Goal: Task Accomplishment & Management: Manage account settings

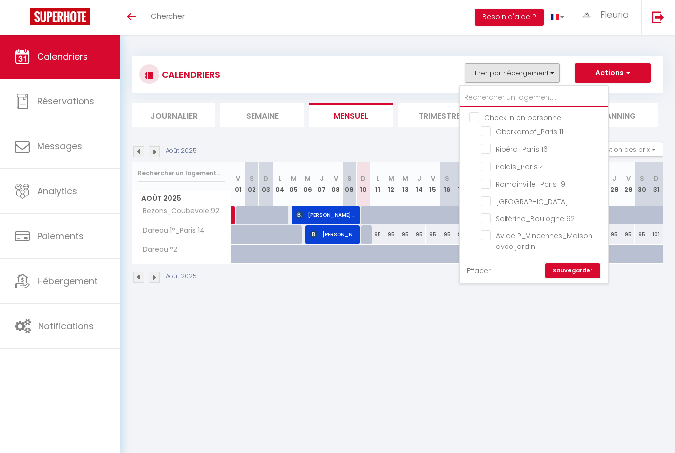
click at [480, 94] on input "text" at bounding box center [534, 98] width 148 height 18
type input "N"
checkbox input "false"
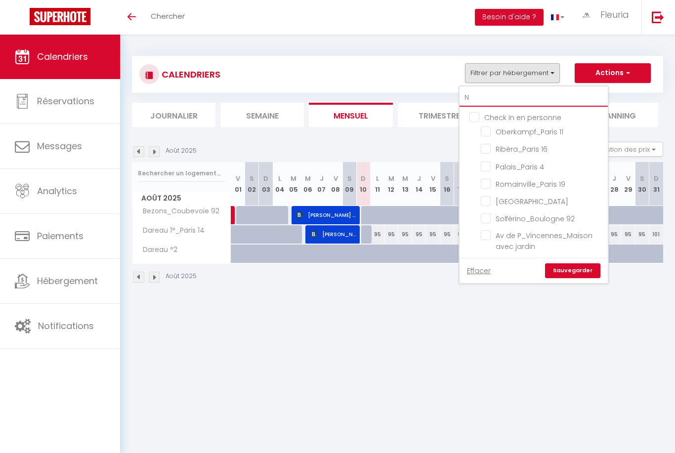
checkbox input "false"
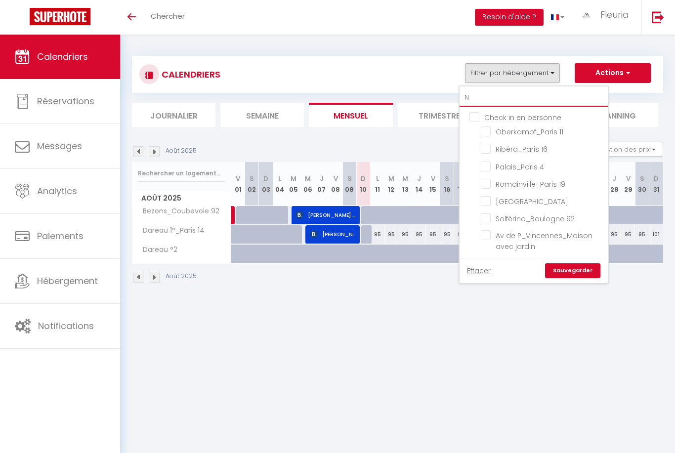
checkbox input "false"
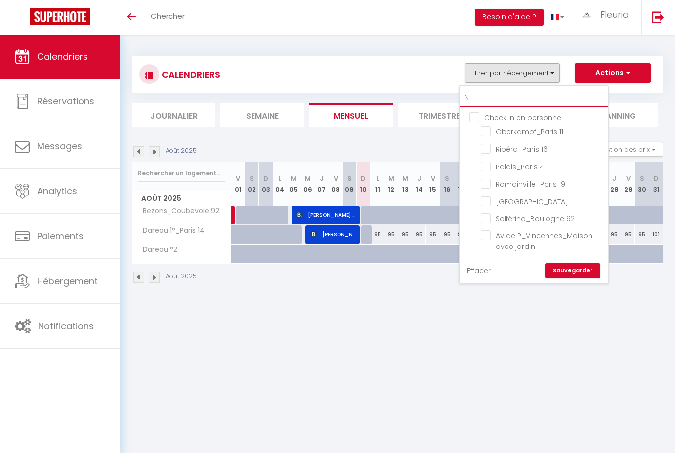
checkbox input "false"
checkbox input "true"
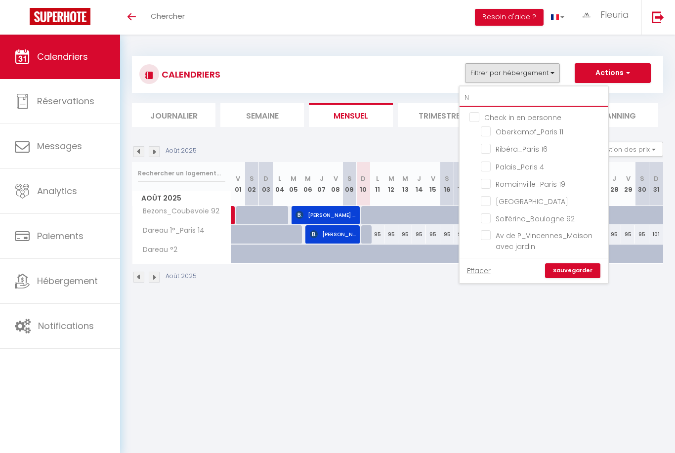
checkbox input "false"
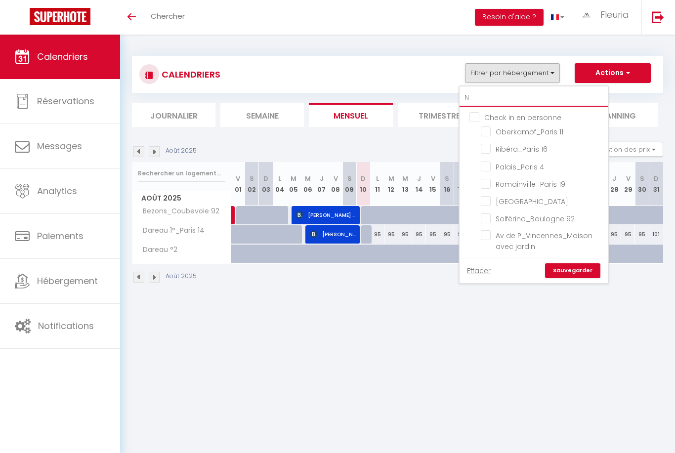
checkbox input "false"
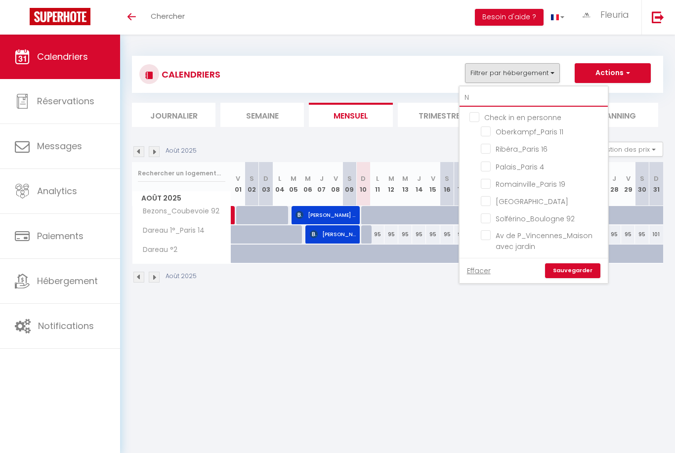
checkbox input "false"
type input "Na"
checkbox input "false"
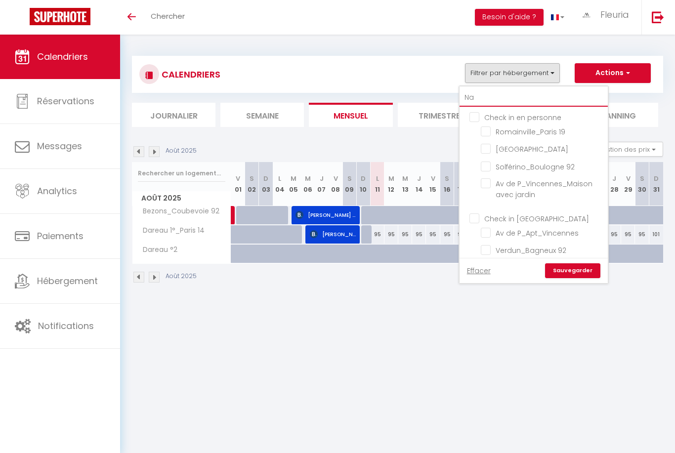
checkbox input "false"
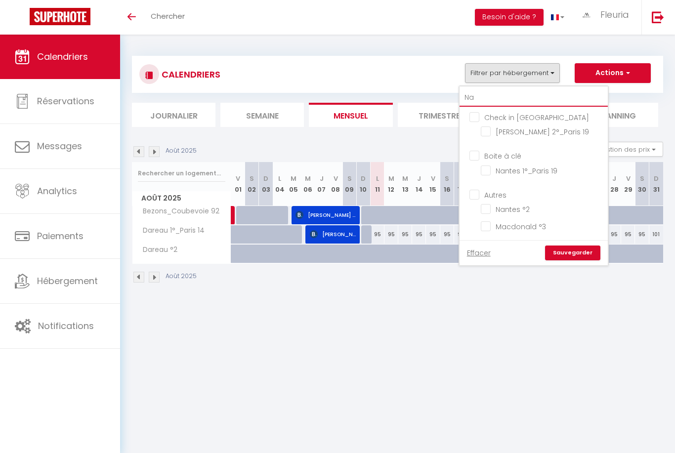
type input "Nan"
checkbox input "false"
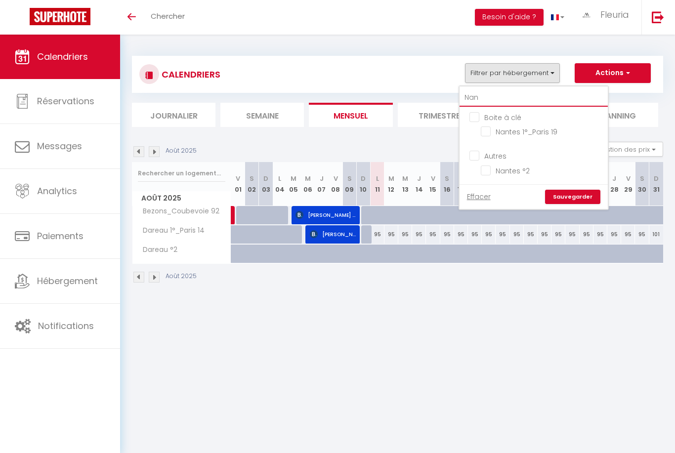
type input "Na"
checkbox input "false"
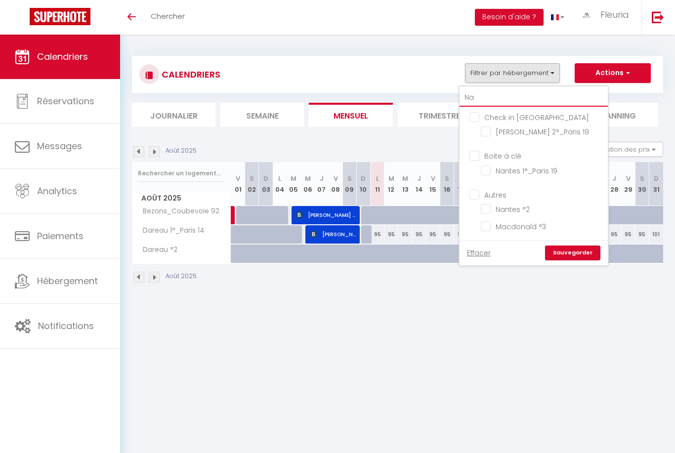
type input "N"
checkbox input "false"
checkbox input "true"
checkbox input "false"
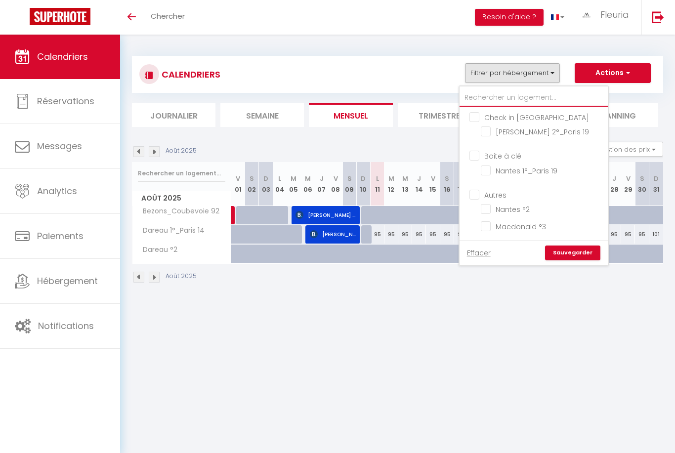
checkbox input "false"
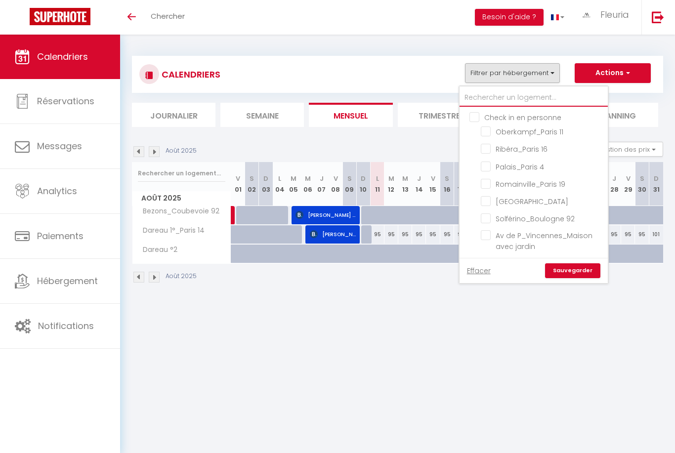
type input "D"
checkbox input "false"
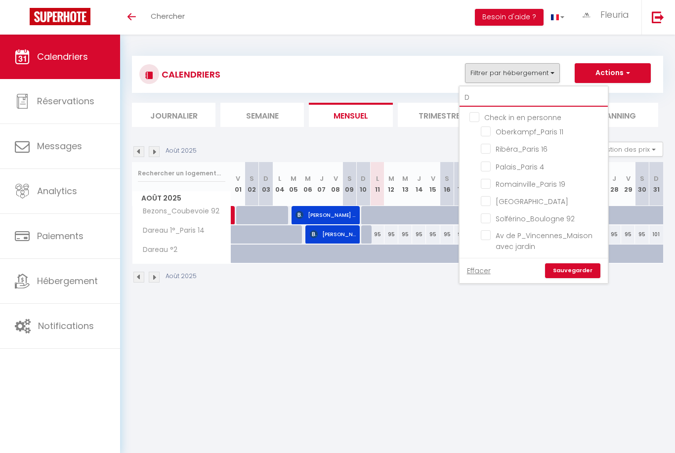
checkbox input "false"
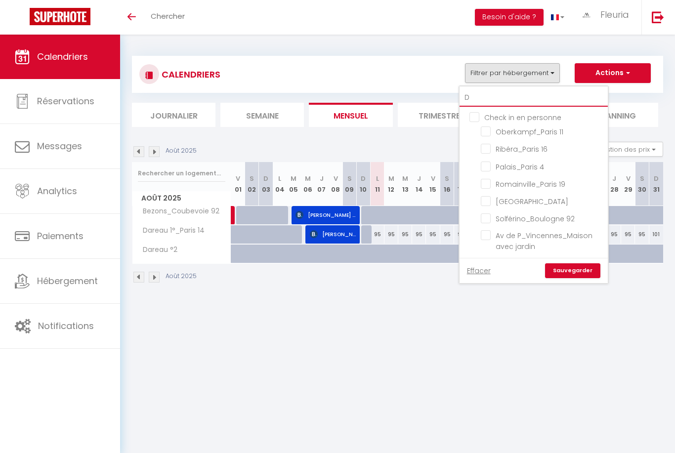
checkbox input "false"
checkbox input "true"
checkbox input "false"
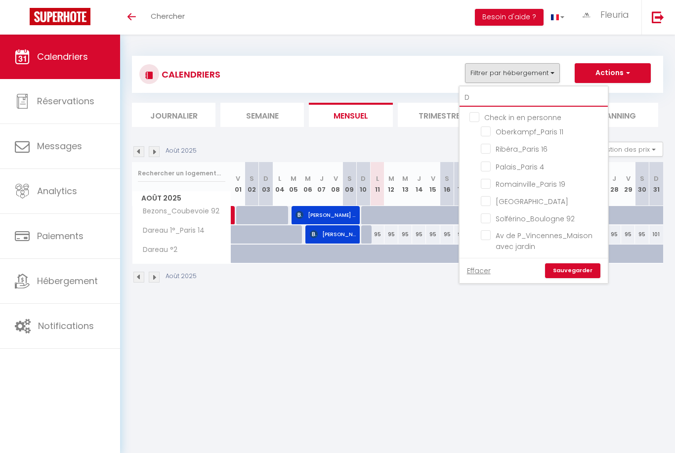
checkbox input "false"
checkbox input "true"
checkbox input "false"
type input "Du"
checkbox input "false"
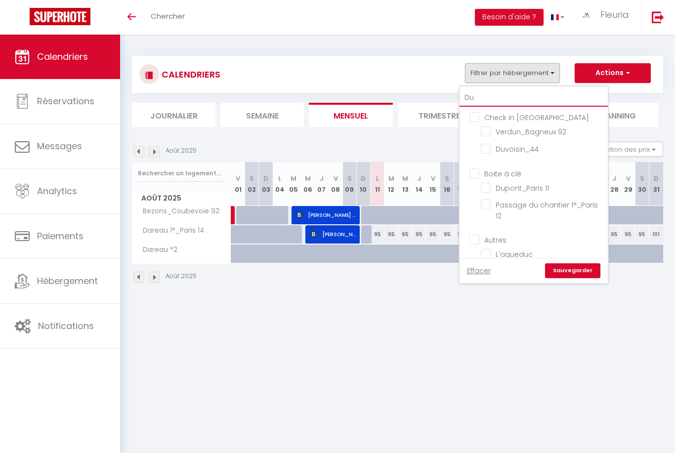
checkbox input "false"
type input "Du"
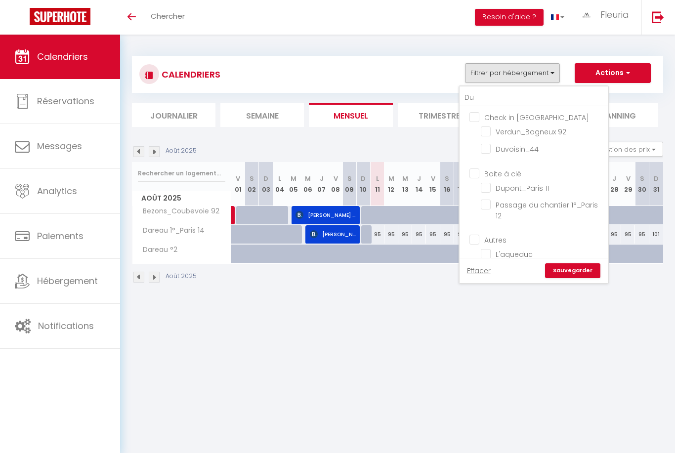
click at [484, 147] on input "Duvoisin_44" at bounding box center [543, 148] width 124 height 10
checkbox input "true"
checkbox input "false"
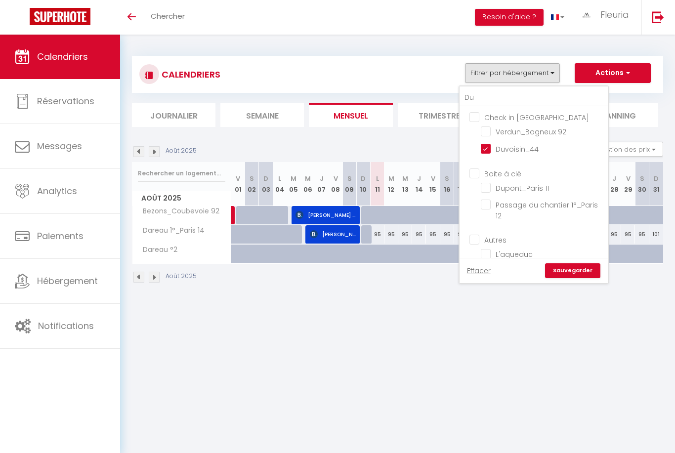
checkbox input "false"
click at [560, 267] on link "Sauvegarder" at bounding box center [572, 270] width 55 height 15
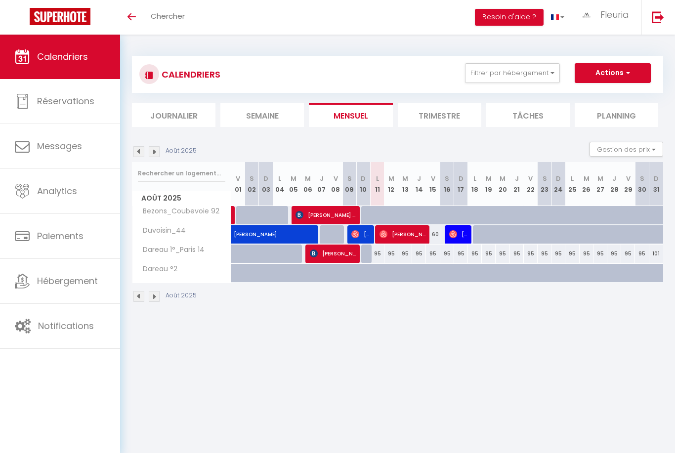
click at [497, 76] on button "Filtrer par hébergement" at bounding box center [512, 73] width 95 height 20
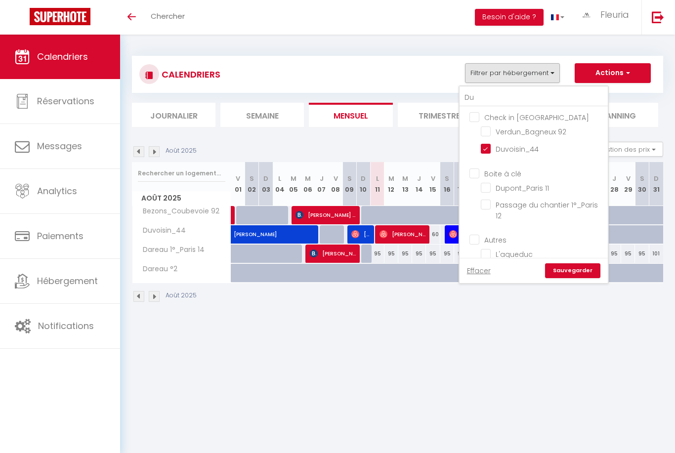
click at [478, 142] on ul "Check in Keynest [GEOGRAPHIC_DATA] 92 Duvoisin_44" at bounding box center [534, 135] width 148 height 56
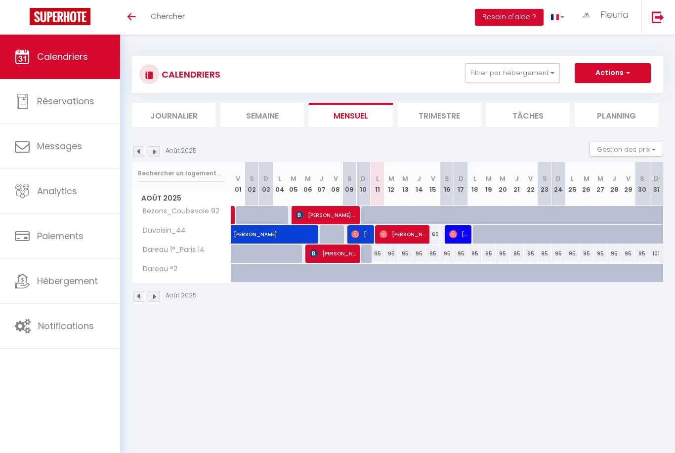
click at [482, 79] on button "Filtrer par hébergement" at bounding box center [512, 73] width 95 height 20
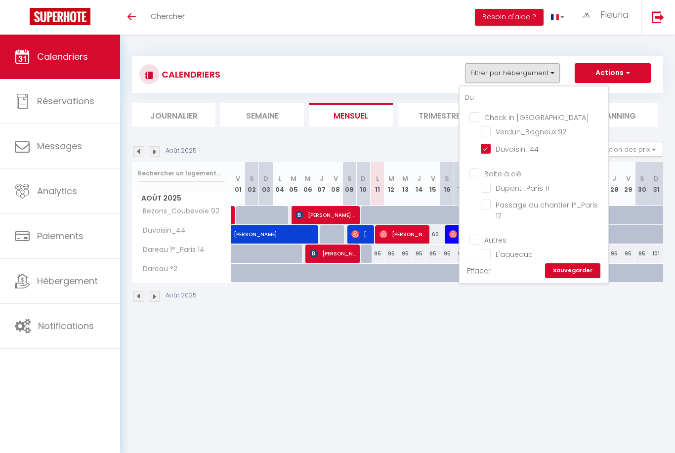
click at [489, 150] on input "Duvoisin_44" at bounding box center [543, 148] width 124 height 10
checkbox input "false"
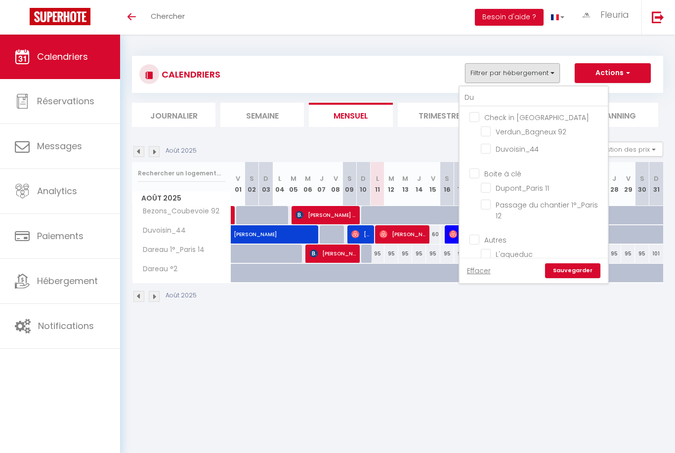
checkbox input "false"
click at [486, 93] on input "Du" at bounding box center [534, 98] width 148 height 18
type input "D"
checkbox input "false"
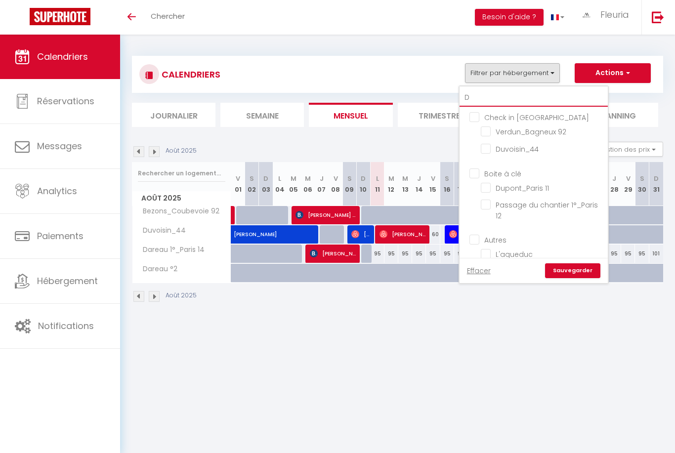
checkbox input "false"
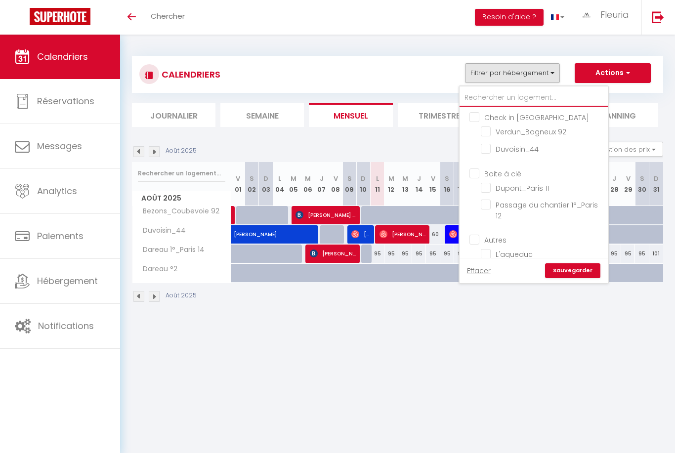
checkbox input "false"
type input "N"
checkbox input "false"
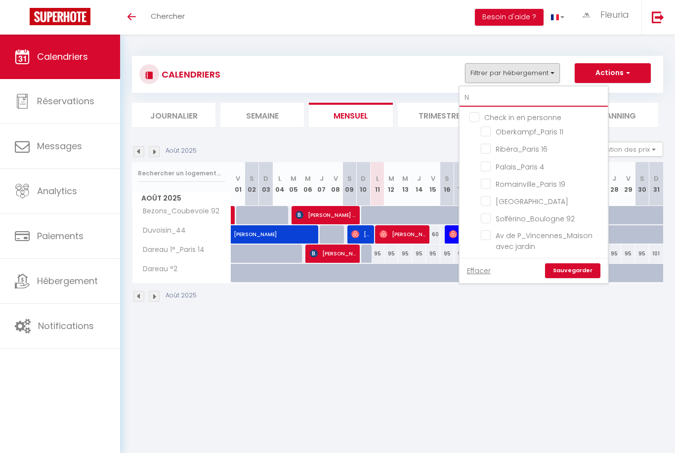
checkbox input "false"
checkbox input "true"
checkbox input "false"
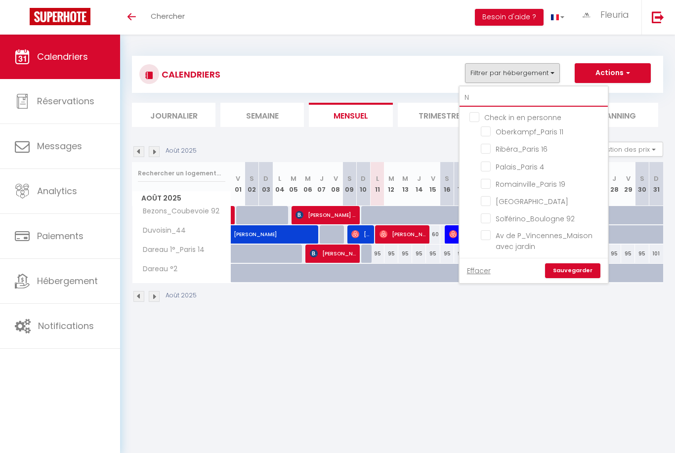
checkbox input "false"
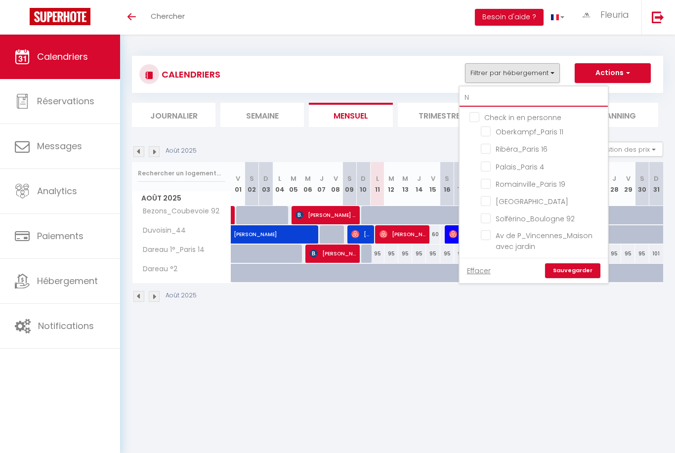
checkbox input "false"
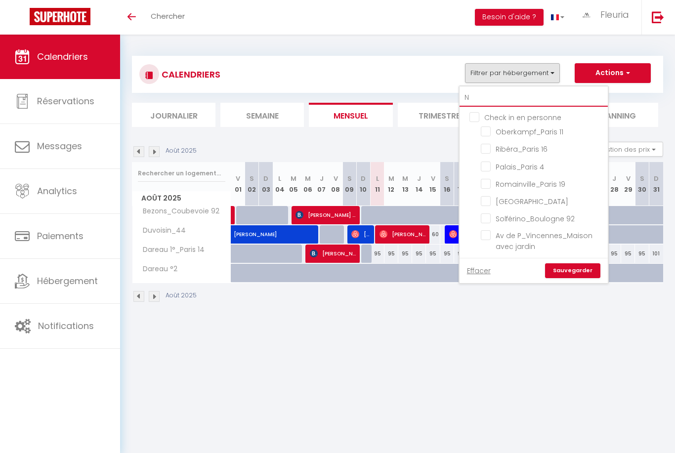
checkbox input "false"
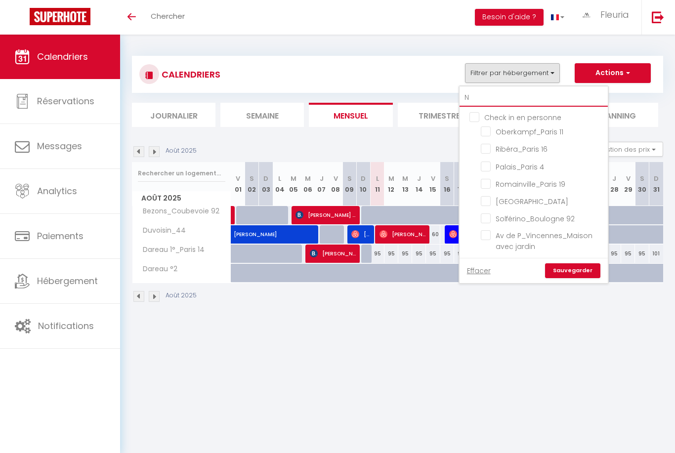
checkbox input "false"
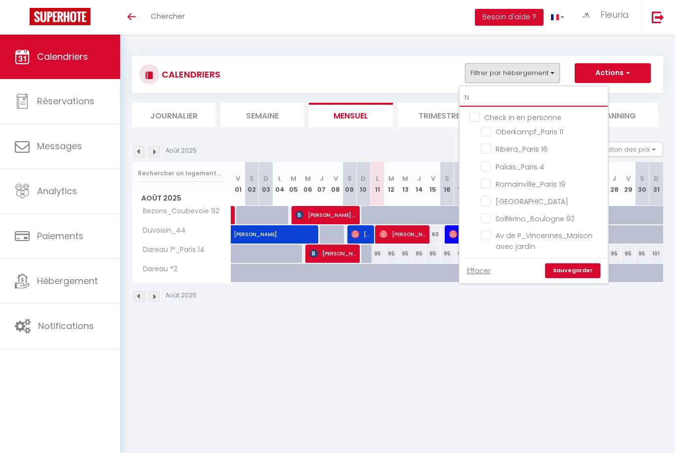
checkbox input "false"
type input "Na"
checkbox input "false"
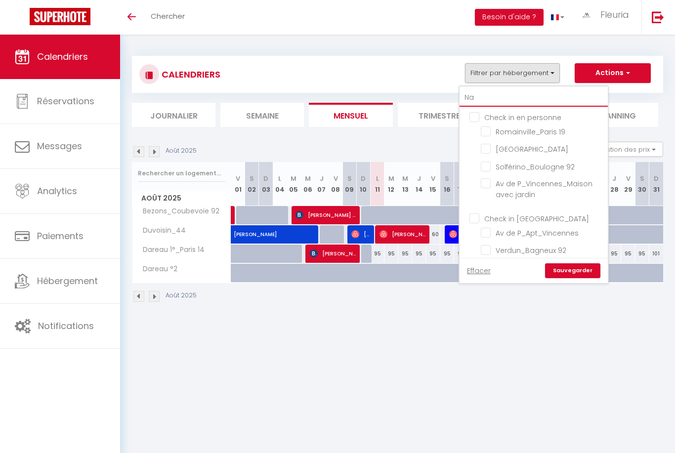
checkbox input "false"
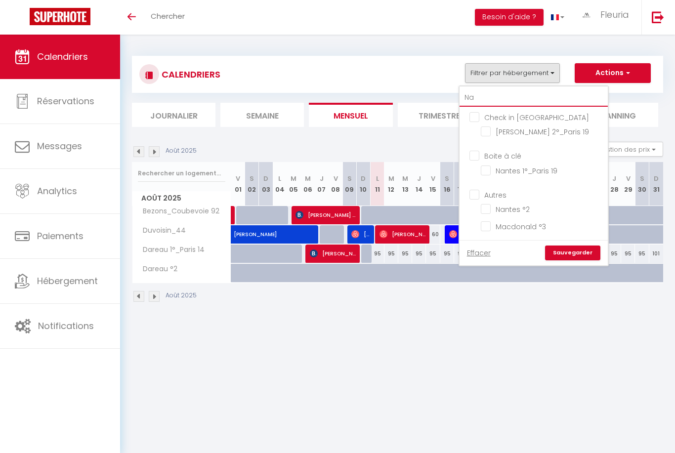
type input "Nan"
checkbox input "false"
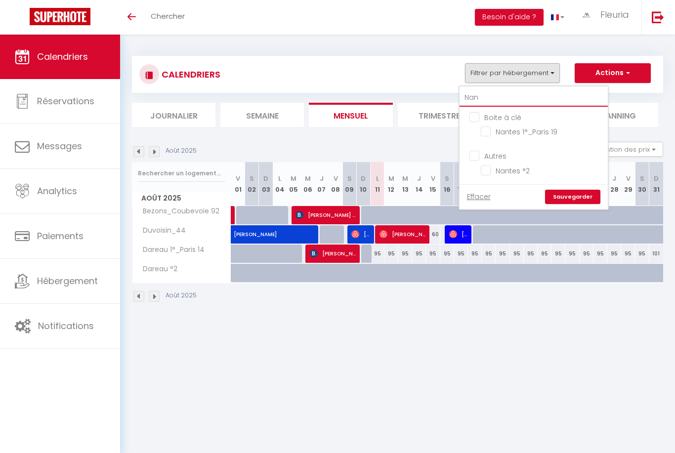
type input "Na"
checkbox input "false"
type input "N"
checkbox input "false"
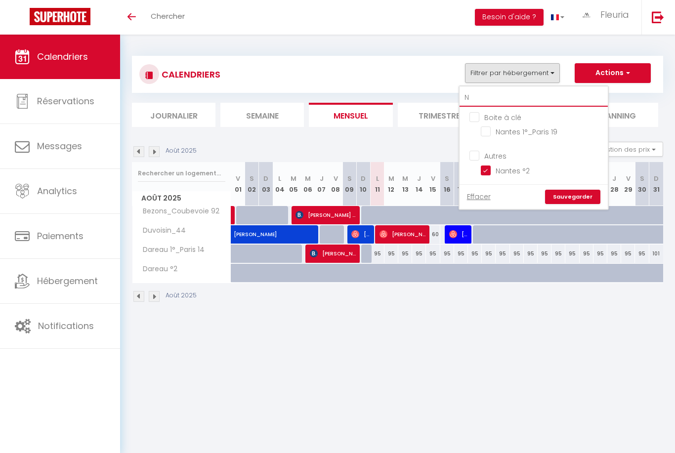
checkbox input "true"
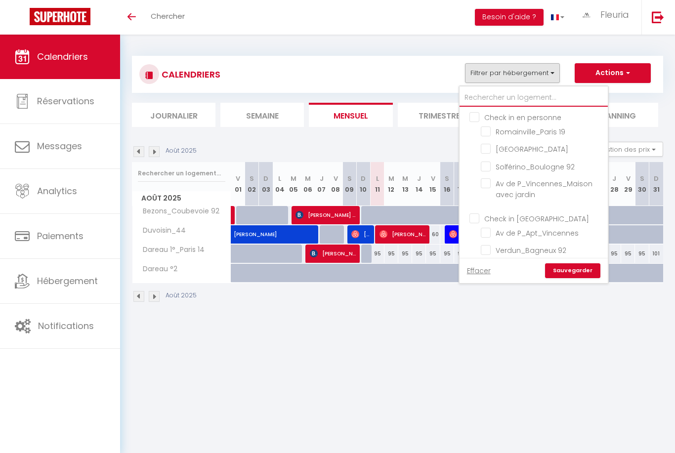
checkbox input "false"
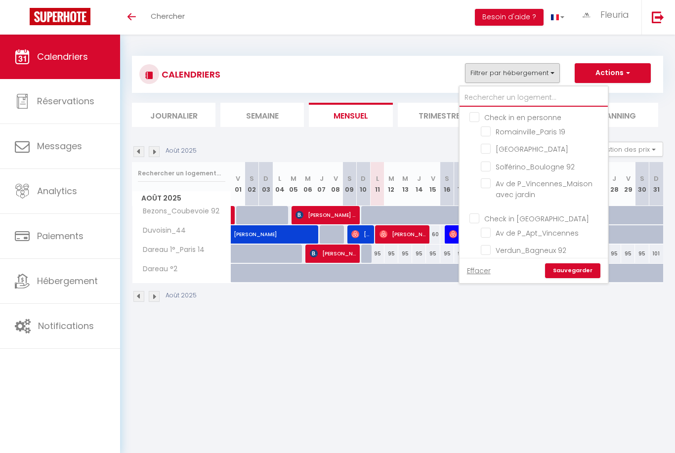
checkbox input "false"
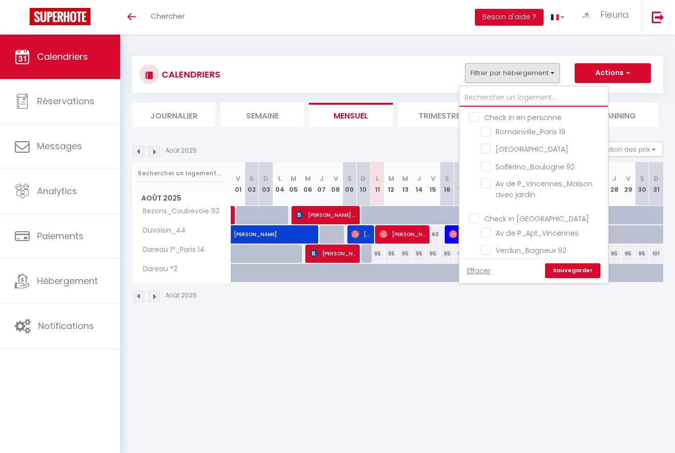
checkbox input "false"
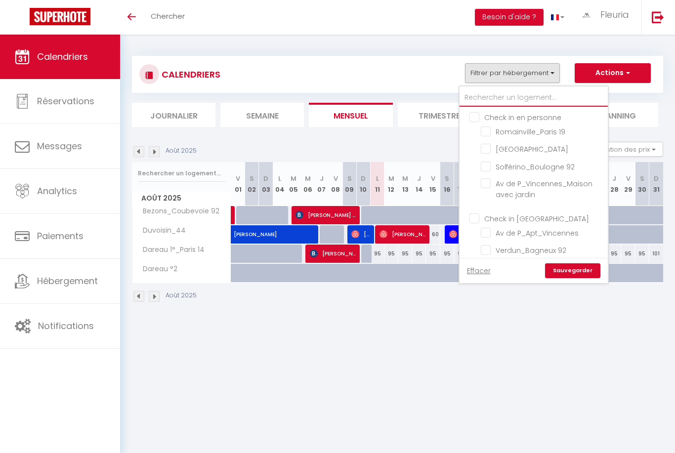
checkbox input "false"
checkbox input "true"
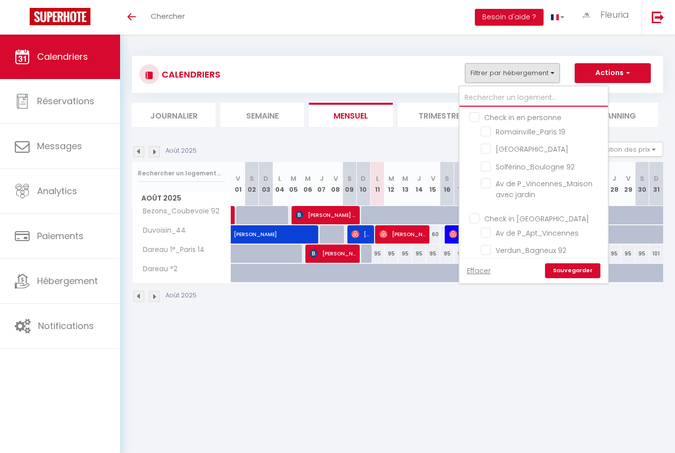
checkbox input "false"
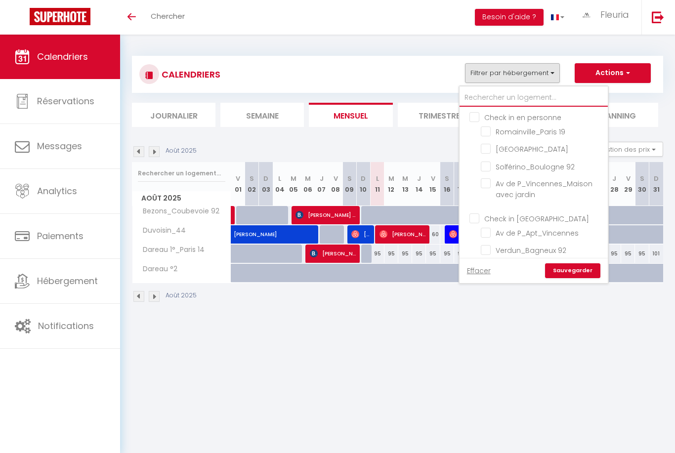
checkbox input "false"
type input "P"
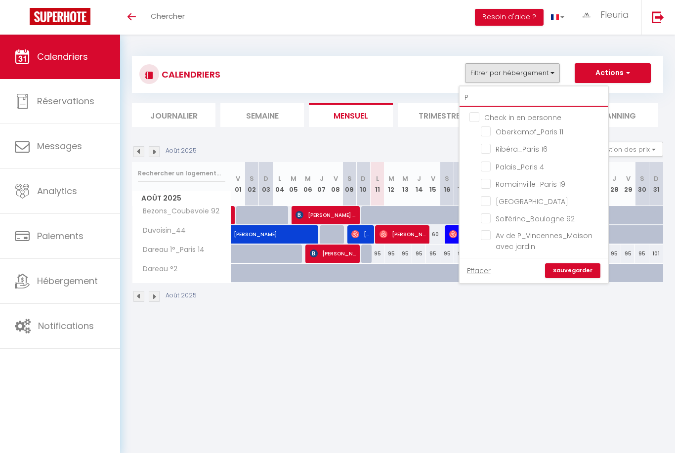
checkbox input "false"
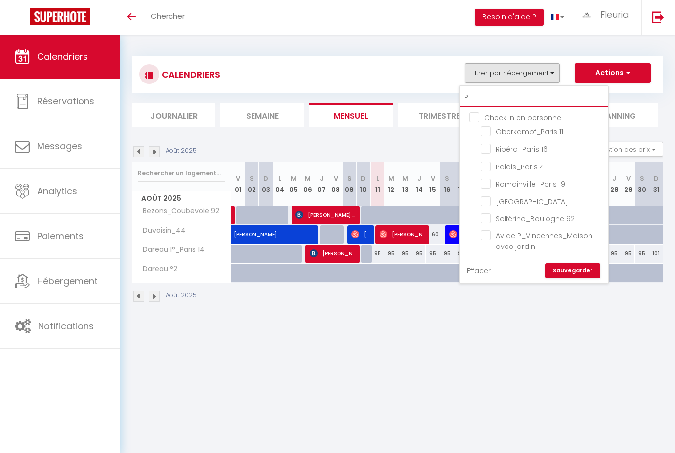
checkbox input "false"
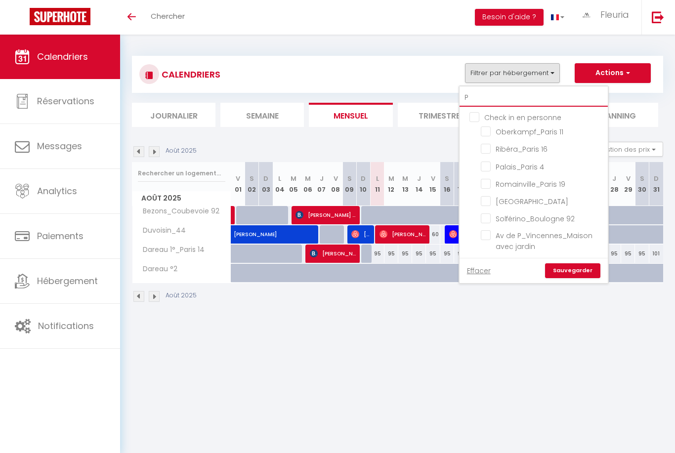
checkbox input "false"
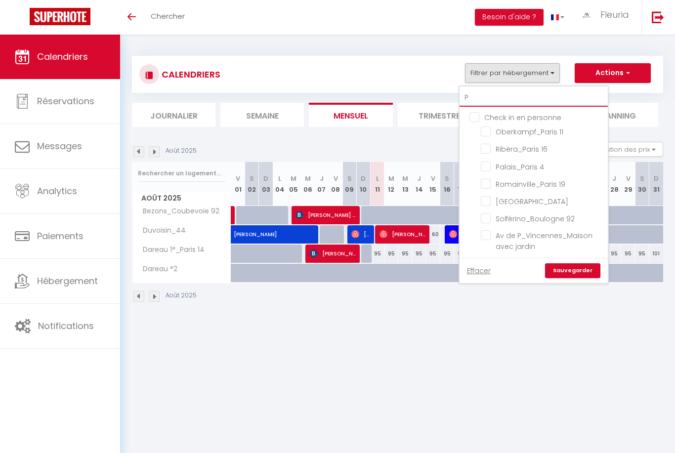
checkbox input "false"
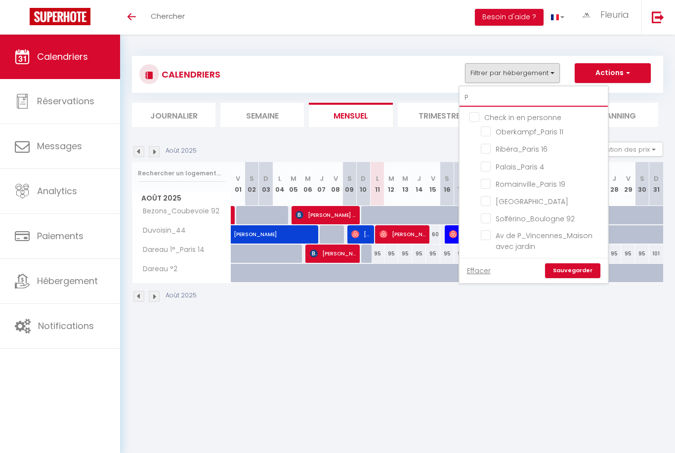
checkbox input "false"
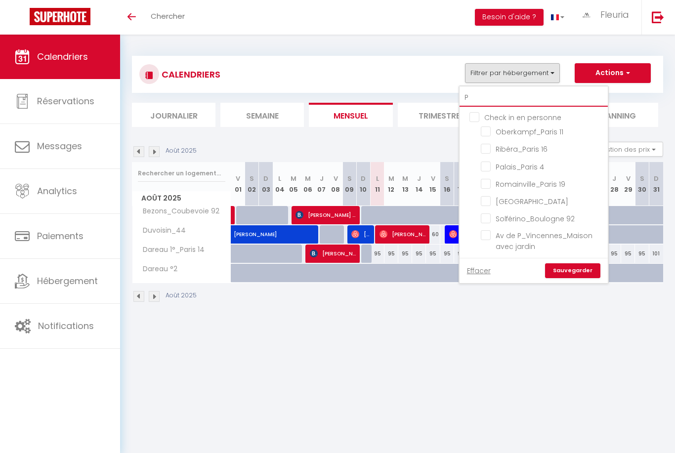
checkbox input "false"
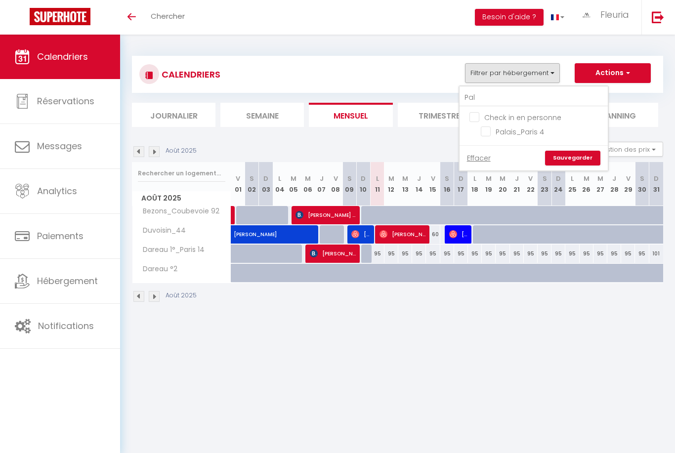
click at [487, 134] on input "Palais_Paris 4" at bounding box center [543, 131] width 124 height 10
click at [571, 158] on link "Sauvegarder" at bounding box center [572, 158] width 55 height 15
